Goal: Information Seeking & Learning: Check status

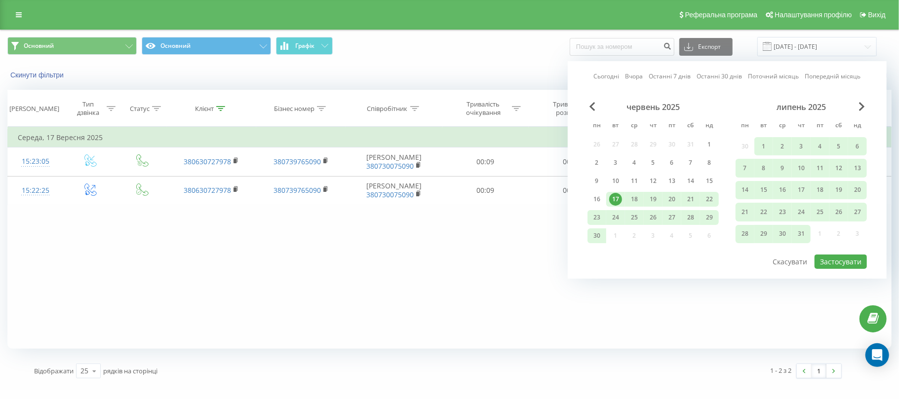
click at [868, 110] on div "Сьогодні Вчора Останні 7 днів Останні 30 днів Поточний місяць Попередній місяць…" at bounding box center [727, 170] width 319 height 218
click at [862, 107] on span "Next Month" at bounding box center [862, 106] width 6 height 9
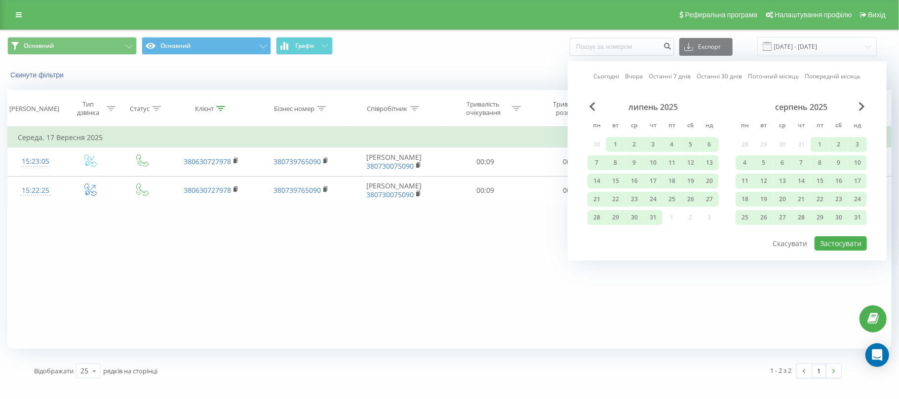
click at [859, 111] on div "серпень 2025" at bounding box center [801, 107] width 131 height 10
click at [861, 106] on span "Next Month" at bounding box center [862, 106] width 6 height 9
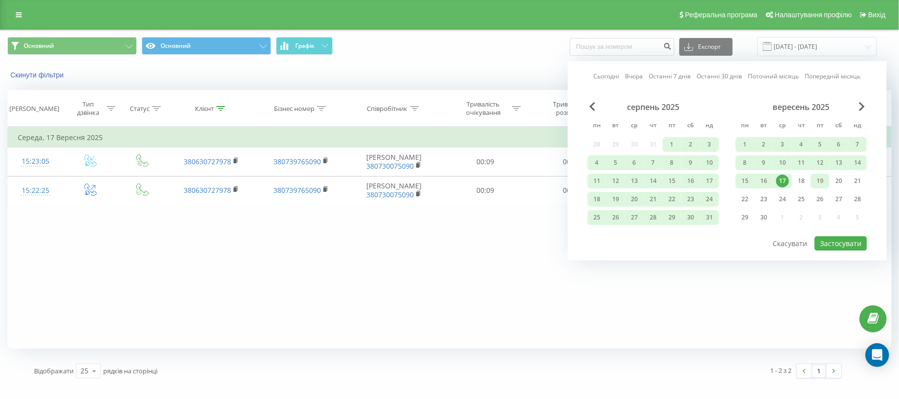
click at [819, 177] on div "19" at bounding box center [820, 181] width 13 height 13
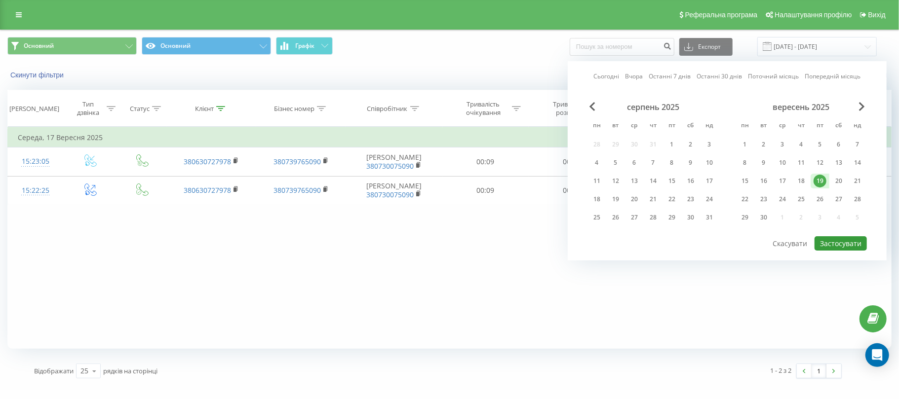
click at [840, 246] on button "Застосувати" at bounding box center [841, 243] width 52 height 14
type input "19.09.2025 - 19.09.2025"
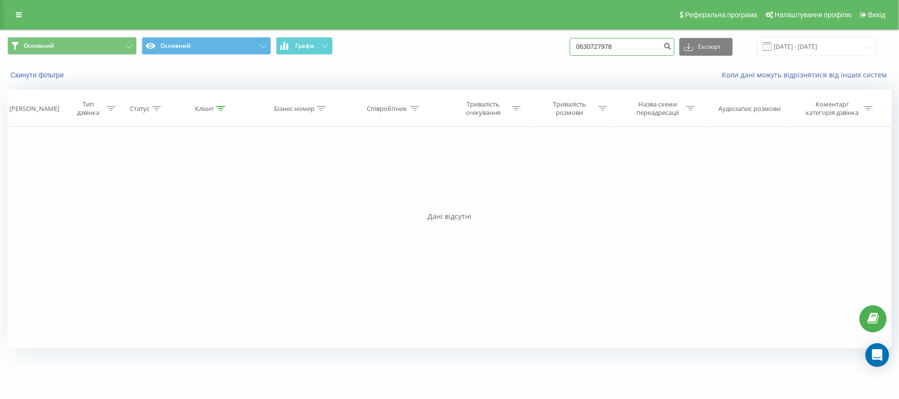
drag, startPoint x: 648, startPoint y: 49, endPoint x: 496, endPoint y: 50, distance: 152.5
click at [496, 50] on div "Основний Основний Графік 0630727978 Експорт .csv .xls .xlsx 19.09.2025 - 19.09.…" at bounding box center [449, 46] width 884 height 19
click at [671, 46] on icon "submit" at bounding box center [667, 45] width 8 height 6
click at [609, 47] on input at bounding box center [622, 47] width 105 height 18
type input "0930791191"
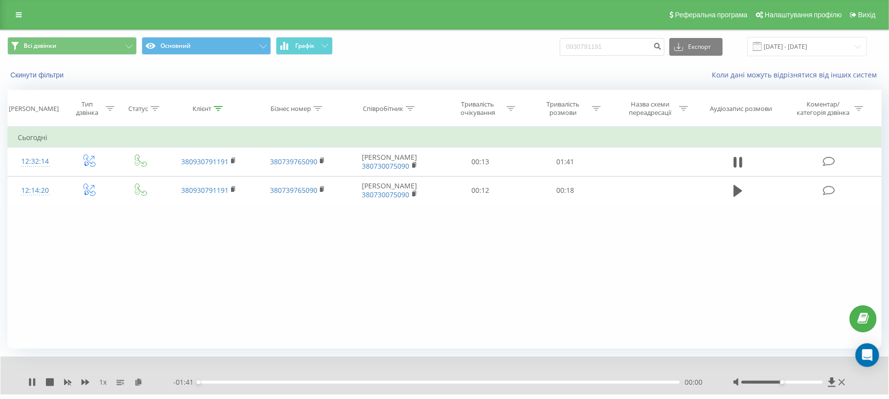
click at [444, 382] on div "00:00" at bounding box center [438, 382] width 481 height 3
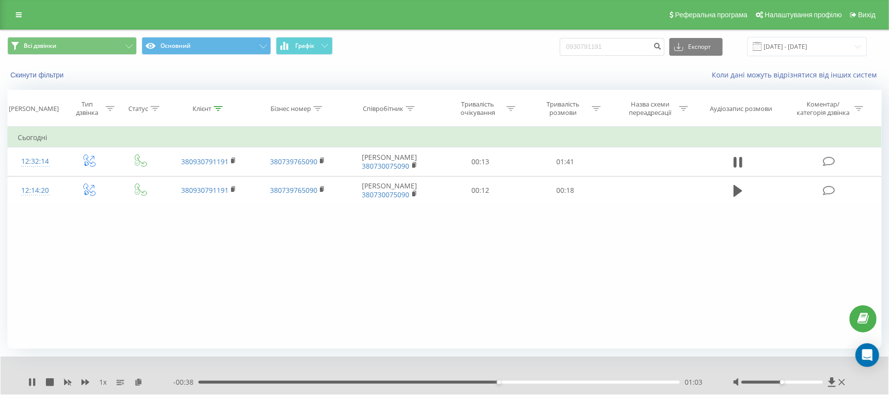
click at [540, 387] on div "- 00:38 01:03 01:03" at bounding box center [440, 383] width 535 height 10
click at [534, 384] on div "01:04" at bounding box center [438, 382] width 481 height 3
click at [31, 385] on icon at bounding box center [30, 383] width 2 height 8
click at [546, 384] on div "01:18" at bounding box center [438, 382] width 481 height 3
click at [33, 380] on icon at bounding box center [32, 383] width 8 height 8
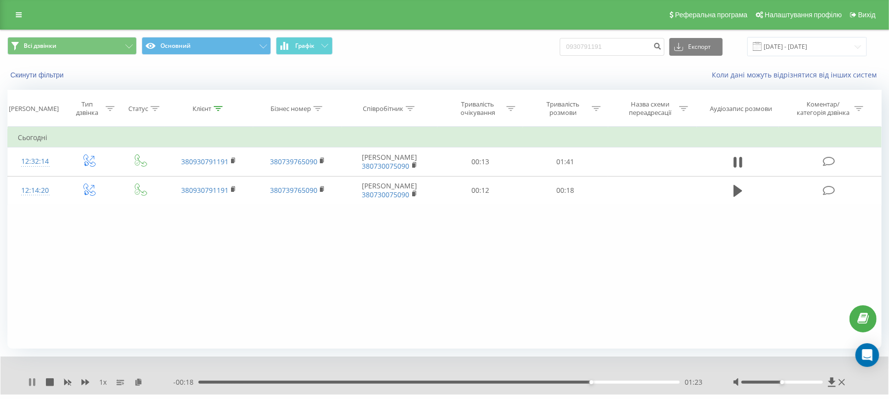
click at [28, 386] on icon at bounding box center [32, 383] width 8 height 8
